Goal: Obtain resource: Download file/media

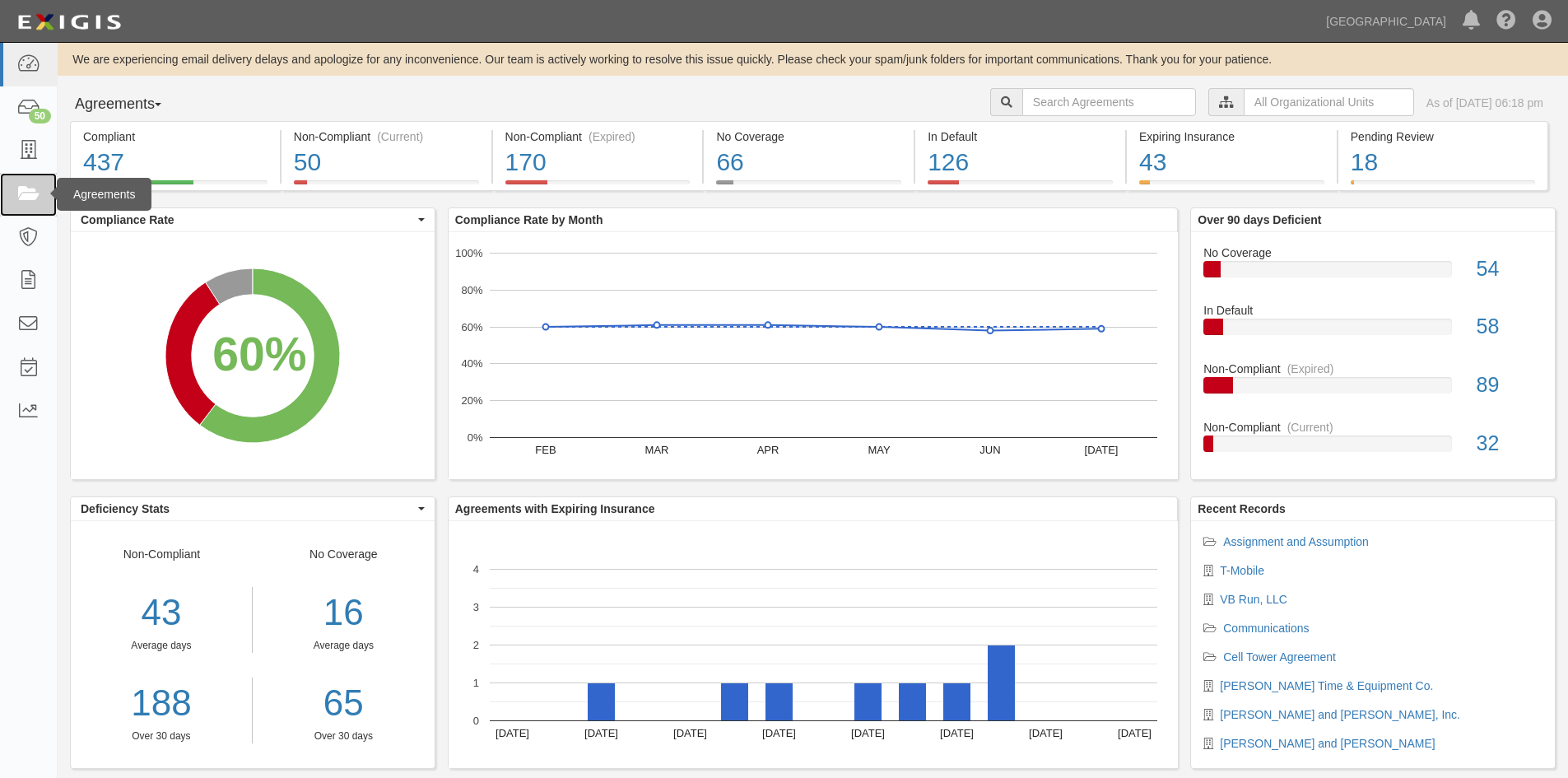
click at [28, 185] on icon at bounding box center [28, 194] width 23 height 19
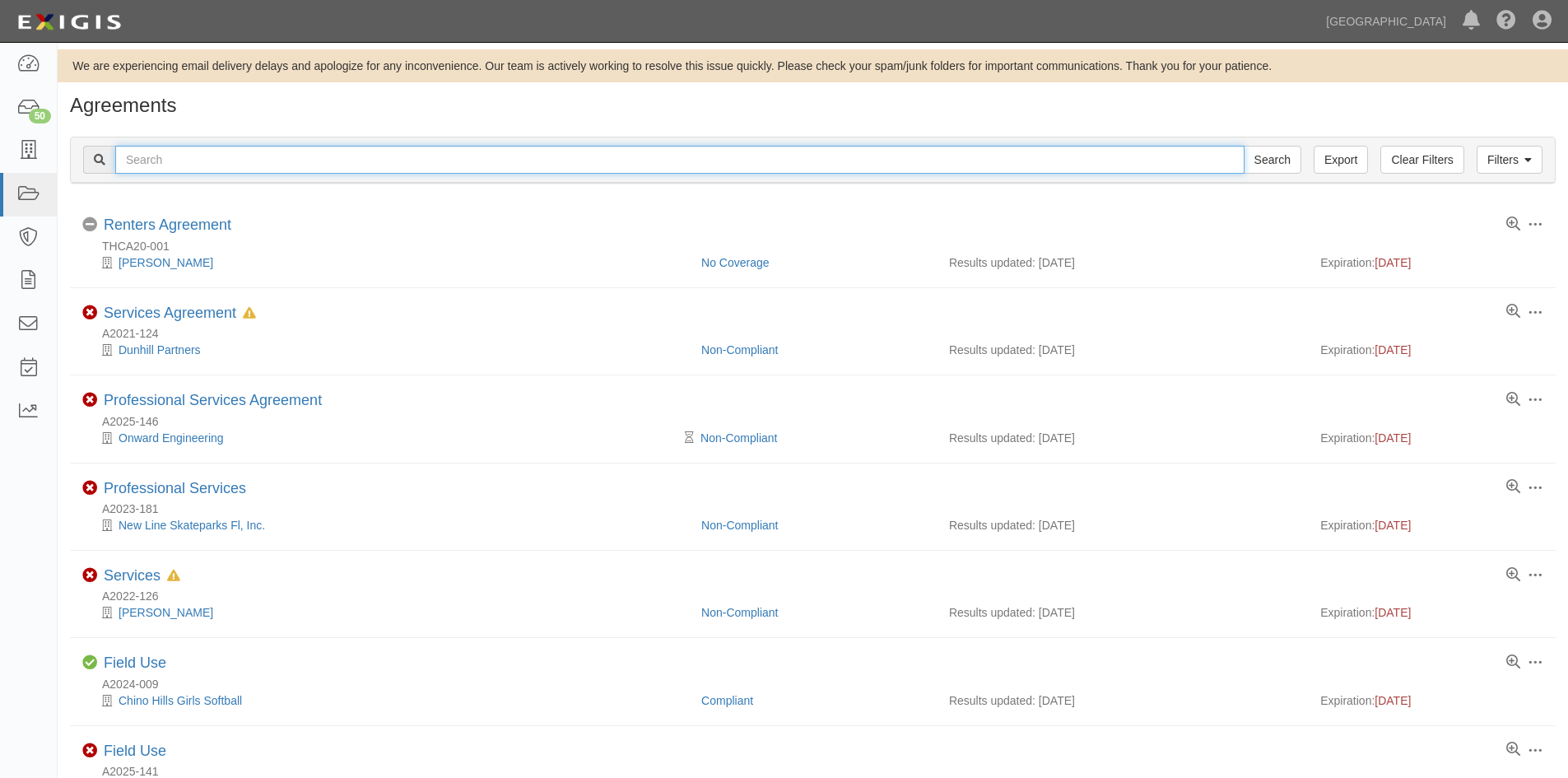
click at [192, 160] on input "text" at bounding box center [680, 160] width 1129 height 28
type input "a2021-155"
click at [1244, 146] on input "Search" at bounding box center [1273, 160] width 58 height 28
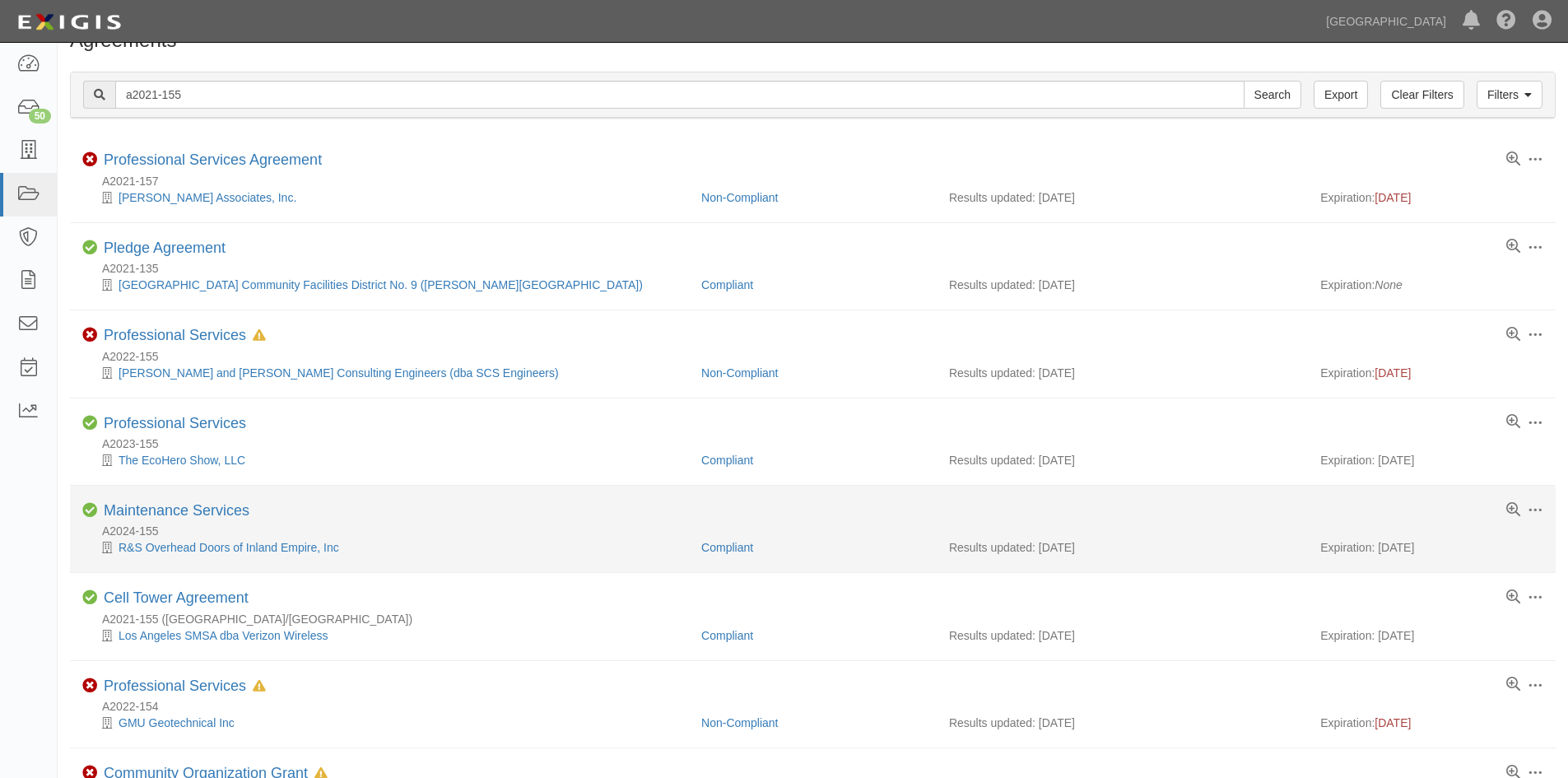
scroll to position [247, 0]
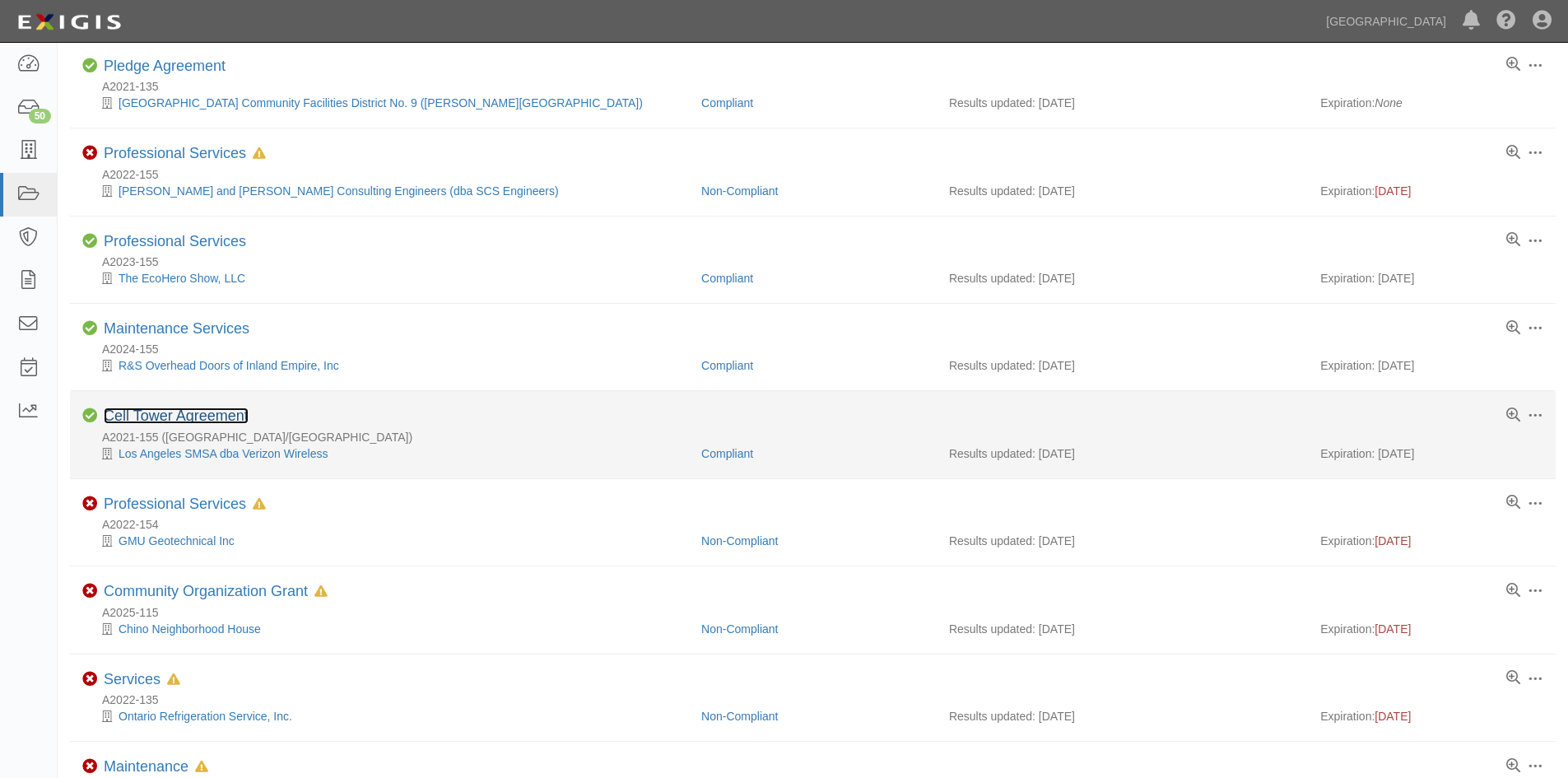
click at [158, 414] on link "Cell Tower Agreement" at bounding box center [176, 416] width 145 height 17
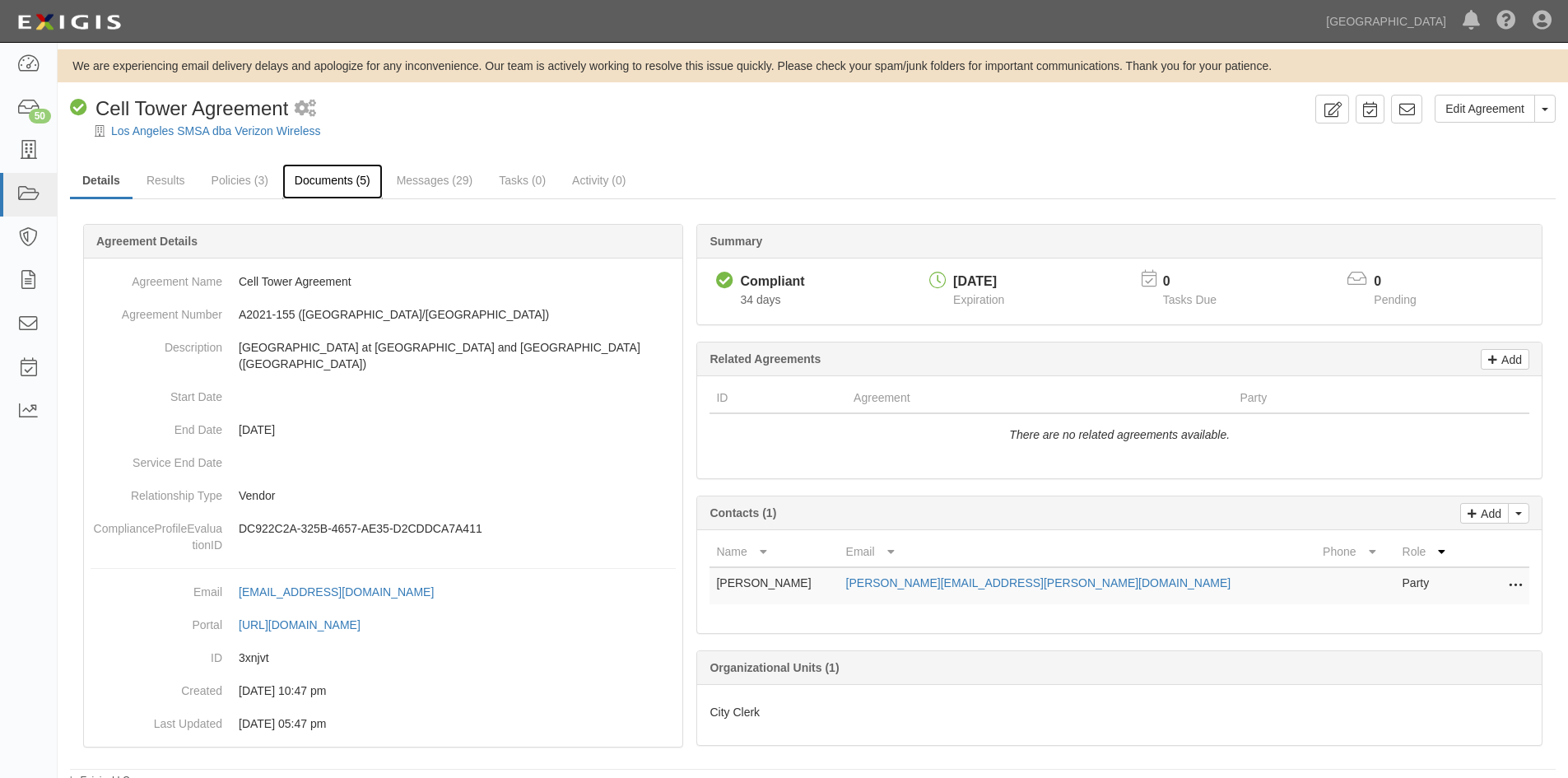
click at [319, 180] on link "Documents (5)" at bounding box center [332, 182] width 100 height 36
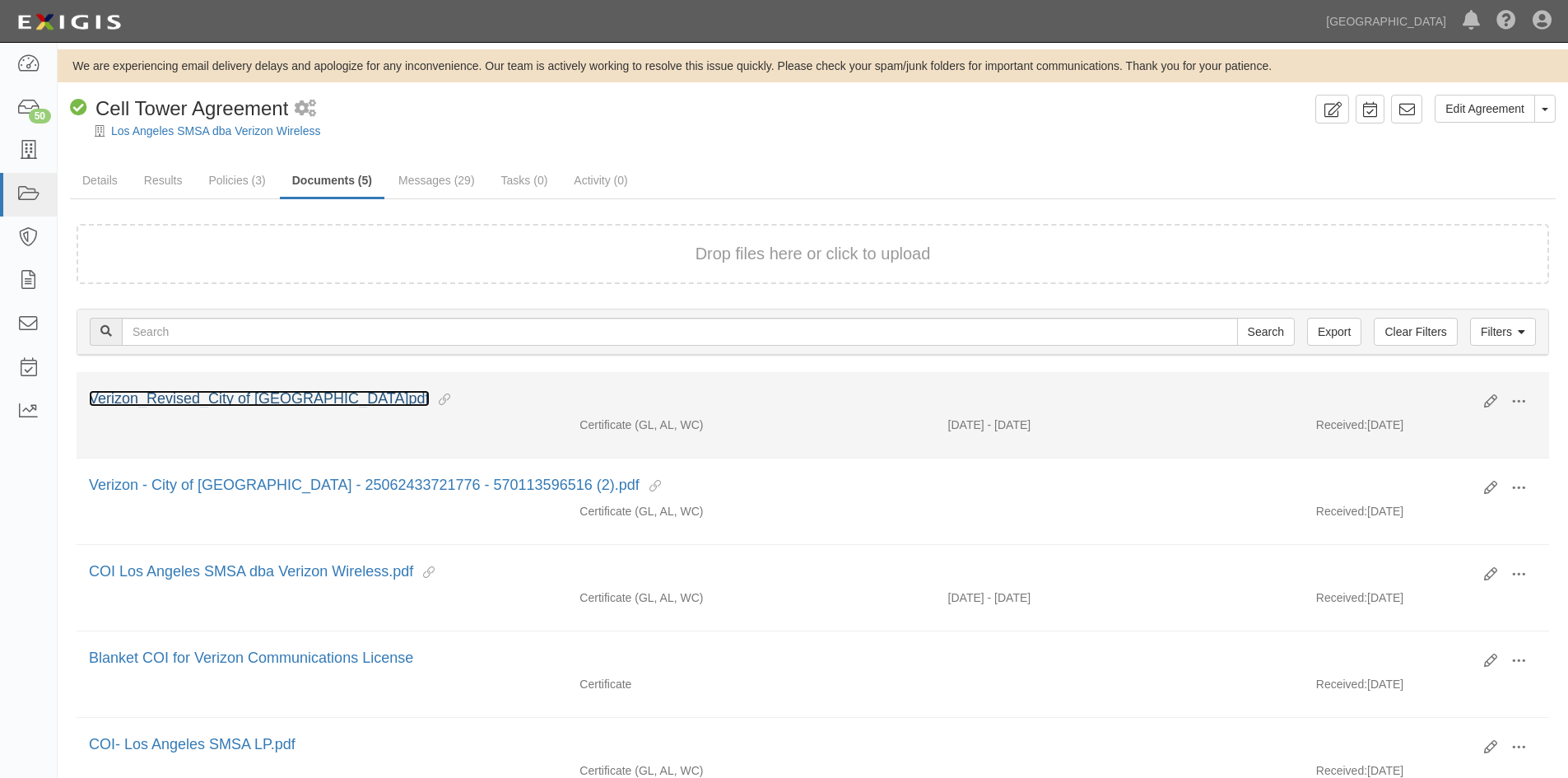
click at [279, 400] on link "Verizon_Revised_City of [GEOGRAPHIC_DATA]pdf" at bounding box center [259, 398] width 340 height 17
